Goal: Communication & Community: Answer question/provide support

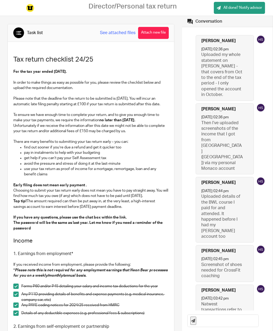
scroll to position [686, 0]
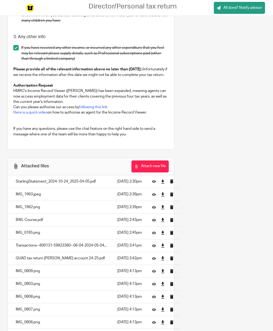
click at [154, 166] on button "Attach new file" at bounding box center [149, 166] width 37 height 12
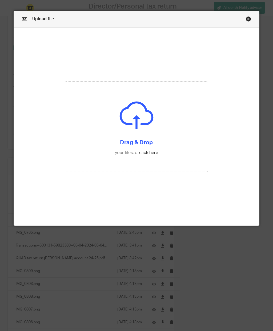
click at [153, 160] on input "file" at bounding box center [136, 127] width 142 height 90
click at [148, 162] on input "file" at bounding box center [136, 127] width 142 height 90
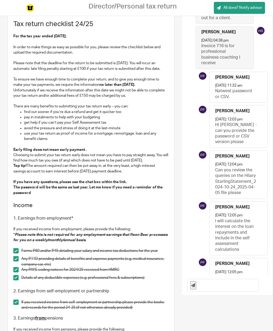
scroll to position [686, 0]
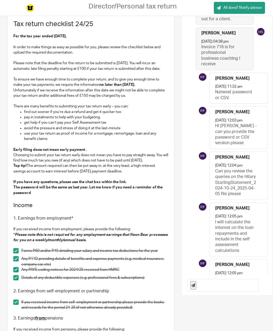
click at [227, 291] on input "text" at bounding box center [228, 285] width 59 height 12
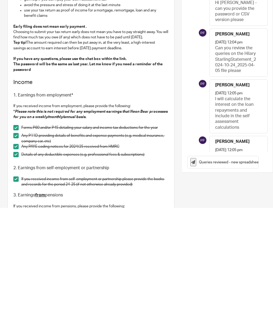
type input "Queries reviewed - new spreadsheet uploaded."
click at [195, 283] on icon at bounding box center [193, 285] width 4 height 4
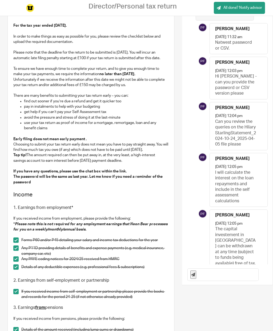
scroll to position [46, 0]
click at [224, 281] on input "text" at bounding box center [228, 275] width 59 height 12
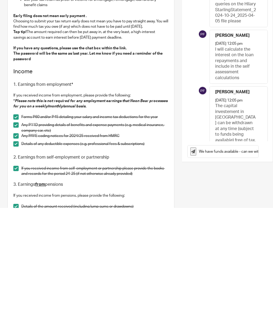
type input "We have funds available - can we withdraw the funds to reduce the tax needed to…"
click at [196, 271] on button at bounding box center [193, 275] width 6 height 8
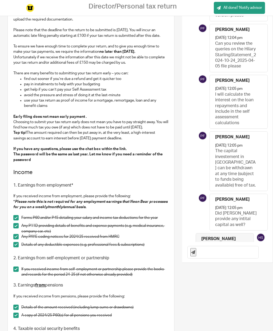
scroll to position [68, 0]
click at [220, 258] on input "text" at bounding box center [228, 252] width 59 height 12
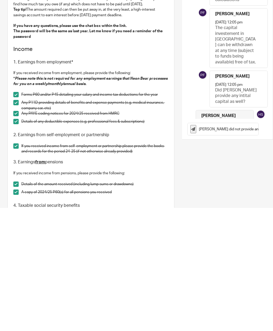
type input "[PERSON_NAME] did not provide any initial capital"
click at [196, 248] on button at bounding box center [193, 252] width 6 height 8
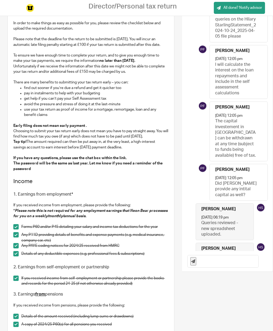
scroll to position [59, 0]
click at [221, 268] on input "text" at bounding box center [228, 262] width 59 height 12
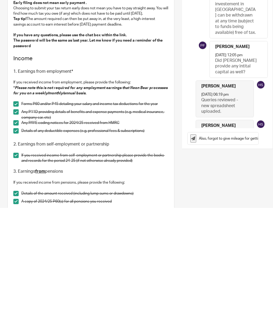
click at [219, 256] on input "Also, forgot to give mileage for getting to and from coaching in Devizes." at bounding box center [228, 262] width 59 height 12
type input "Also, forgot to give mileage for getting to and from coaching in Devizes. I com…"
click at [195, 260] on icon at bounding box center [193, 262] width 4 height 4
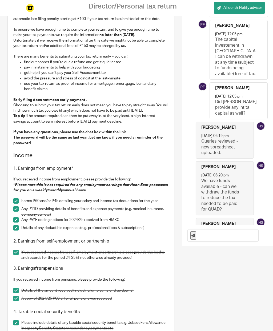
scroll to position [86, 0]
click at [225, 241] on input "text" at bounding box center [228, 235] width 59 height 12
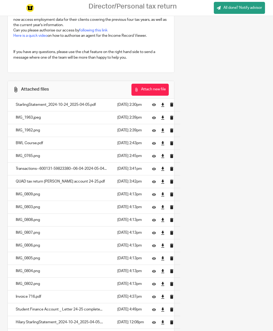
scroll to position [1086, 0]
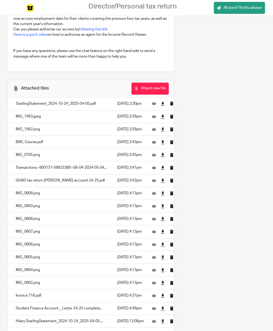
click at [156, 115] on icon at bounding box center [154, 117] width 4 height 4
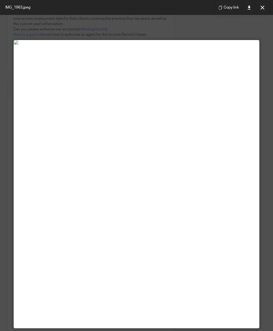
click at [260, 12] on button at bounding box center [262, 7] width 11 height 11
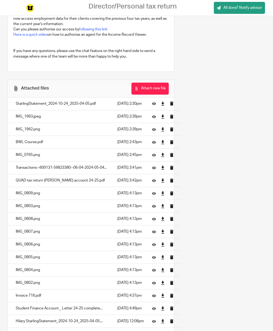
click at [156, 130] on icon at bounding box center [154, 129] width 4 height 4
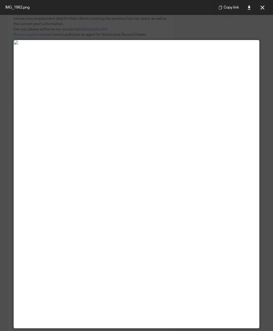
click at [259, 11] on button at bounding box center [262, 7] width 11 height 11
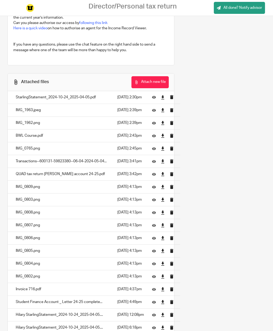
scroll to position [1092, 0]
click at [156, 289] on icon at bounding box center [154, 290] width 4 height 4
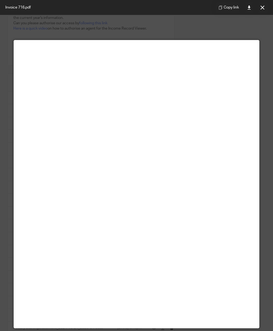
click at [261, 10] on button at bounding box center [262, 7] width 11 height 11
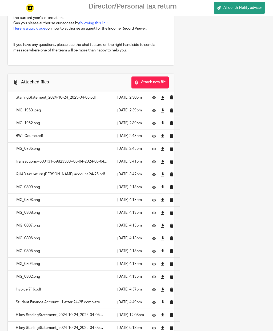
click at [156, 277] on icon at bounding box center [154, 277] width 4 height 4
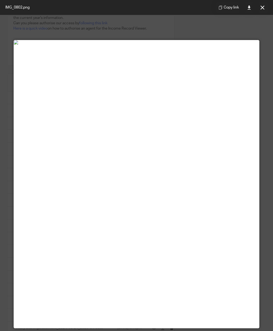
click at [263, 10] on button at bounding box center [262, 7] width 11 height 11
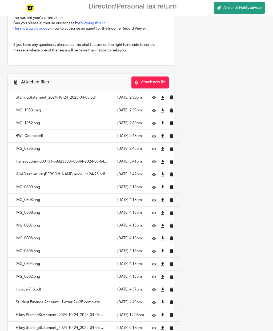
click at [156, 162] on icon at bounding box center [154, 162] width 4 height 4
